Goal: Information Seeking & Learning: Learn about a topic

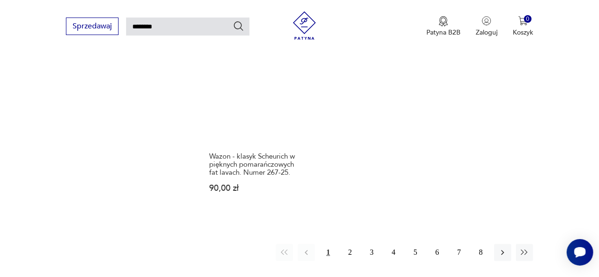
scroll to position [1135, 0]
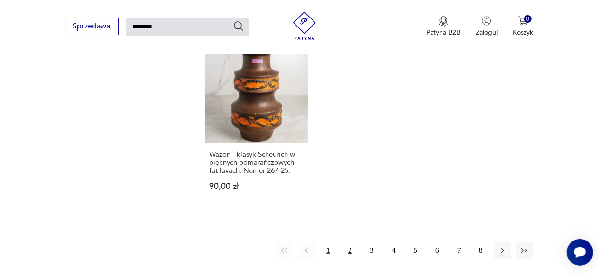
click at [355, 242] on button "2" at bounding box center [349, 250] width 17 height 17
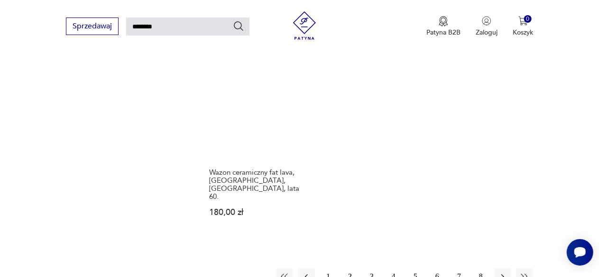
scroll to position [1113, 0]
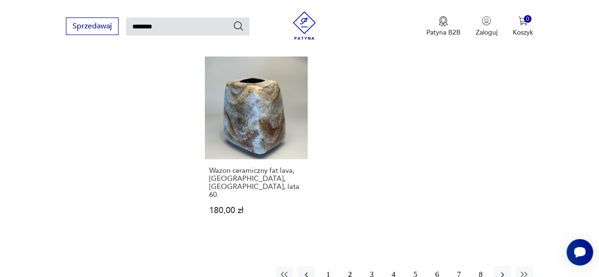
click at [372, 266] on button "3" at bounding box center [371, 274] width 17 height 17
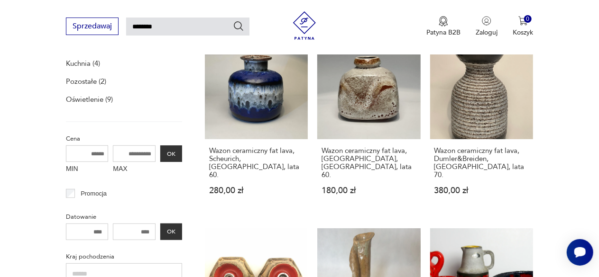
scroll to position [188, 0]
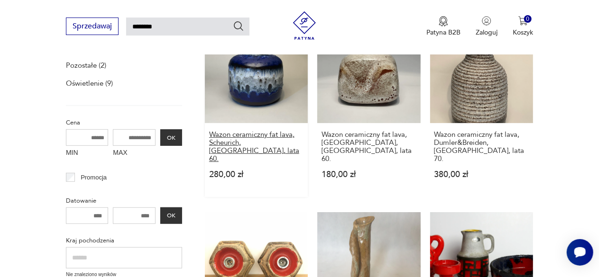
click at [263, 145] on h3 "Wazon ceramiczny fat lava, Scheurich, [GEOGRAPHIC_DATA], lata 60." at bounding box center [256, 147] width 94 height 32
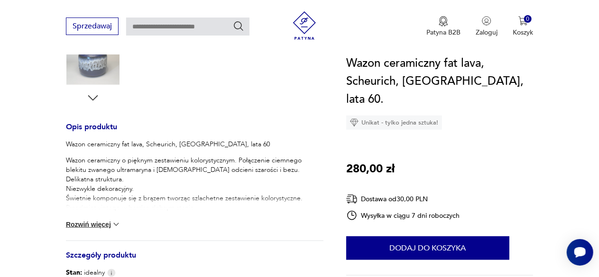
scroll to position [329, 0]
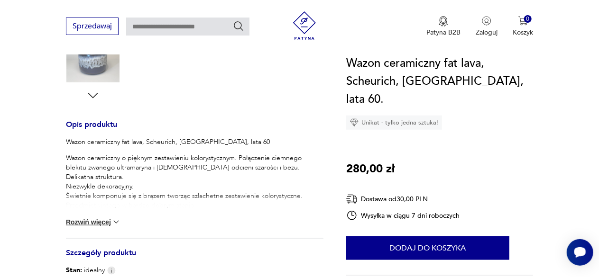
click at [106, 219] on button "Rozwiń więcej" at bounding box center [93, 222] width 55 height 9
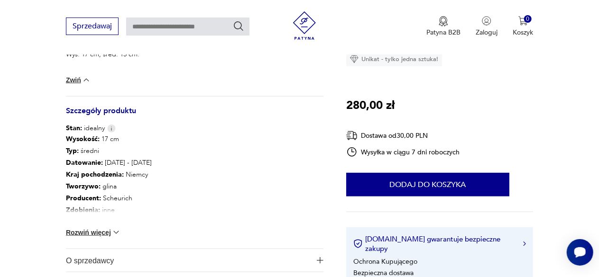
scroll to position [493, 0]
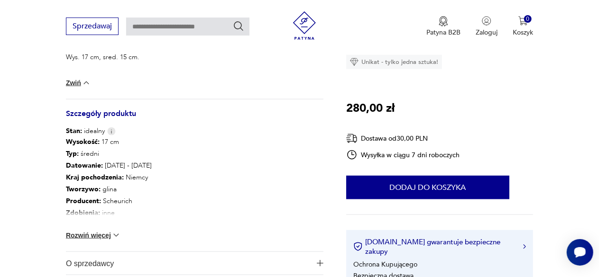
click at [117, 234] on img at bounding box center [115, 235] width 9 height 9
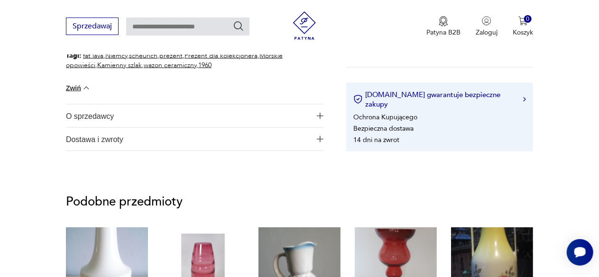
scroll to position [690, 0]
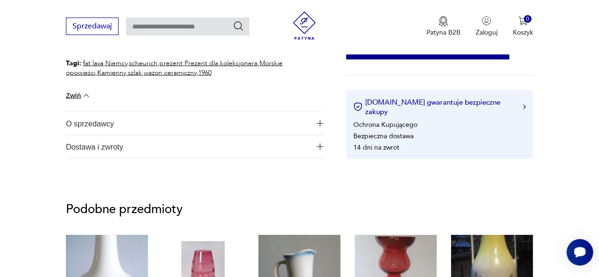
click at [317, 123] on img "button" at bounding box center [320, 123] width 7 height 7
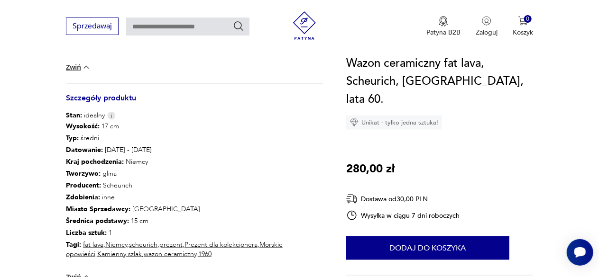
scroll to position [532, 0]
